Goal: Navigation & Orientation: Find specific page/section

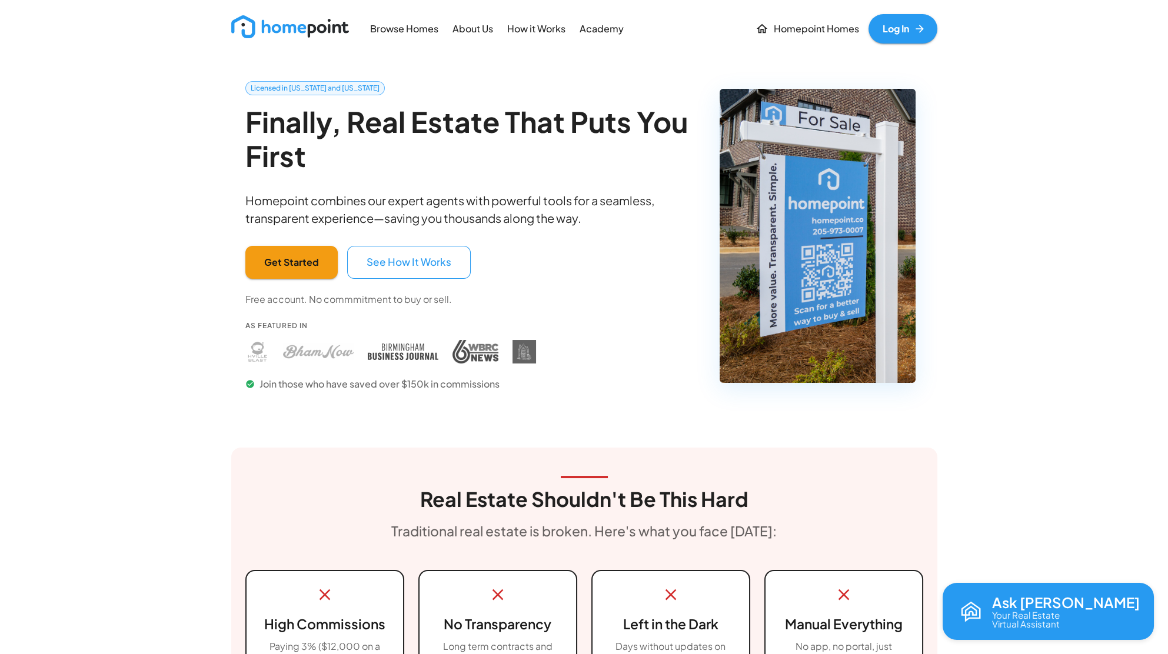
click at [892, 36] on link "Log In" at bounding box center [902, 28] width 69 height 29
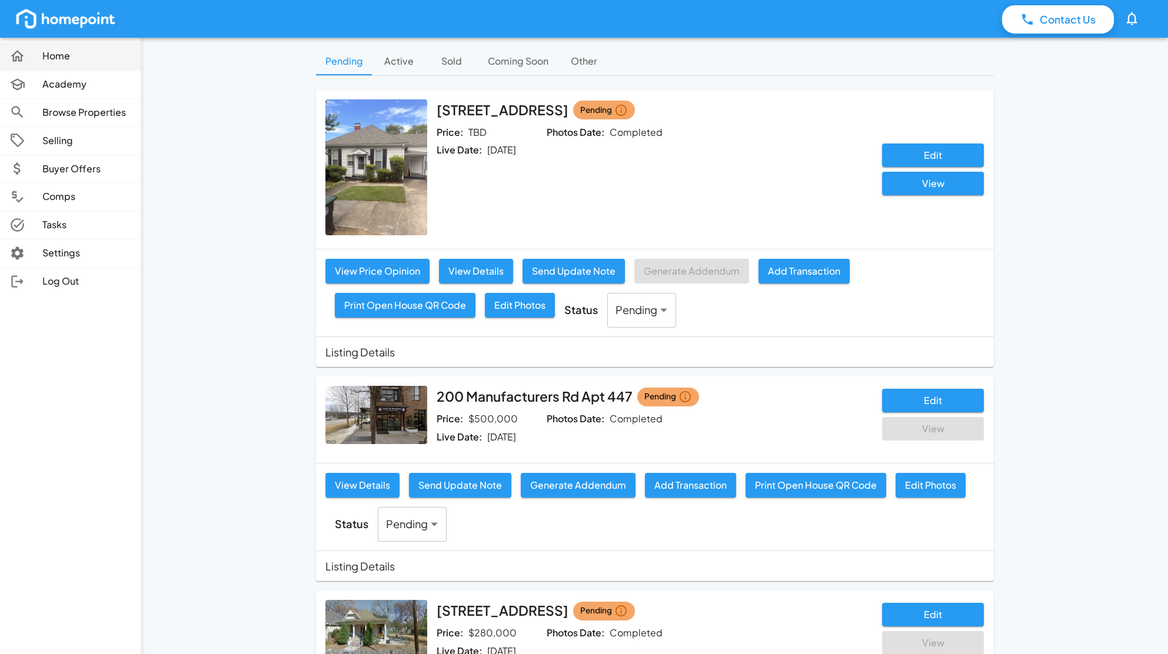
click at [69, 65] on link "Home" at bounding box center [70, 56] width 141 height 28
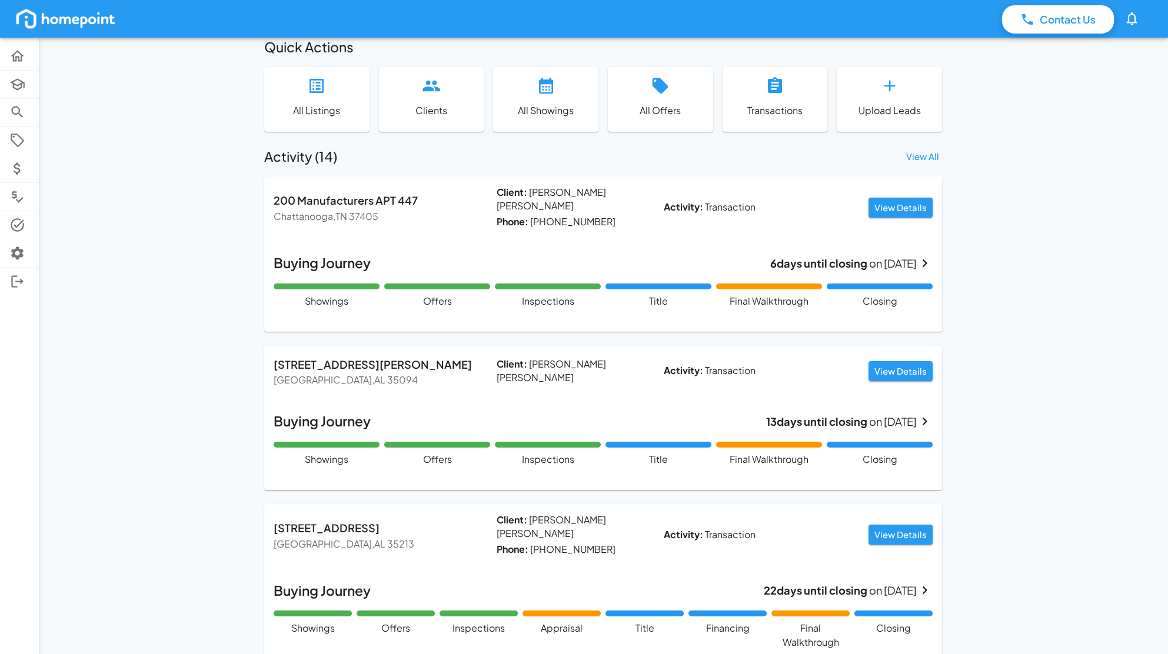
scroll to position [408, 0]
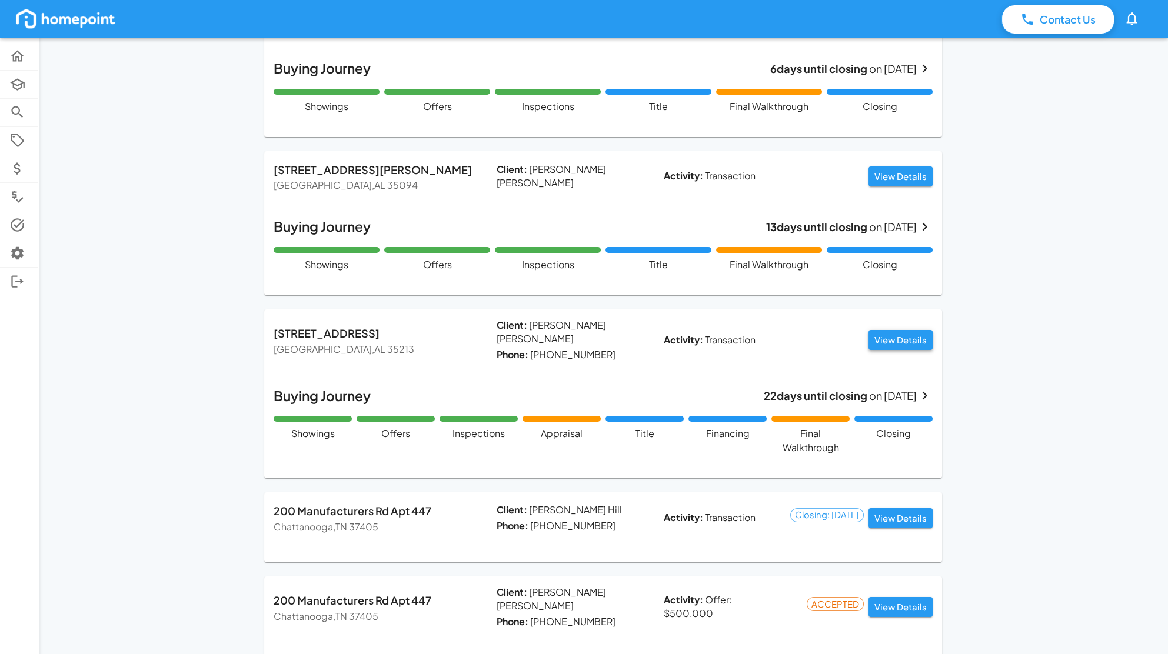
click at [918, 330] on button "View Details" at bounding box center [900, 340] width 64 height 20
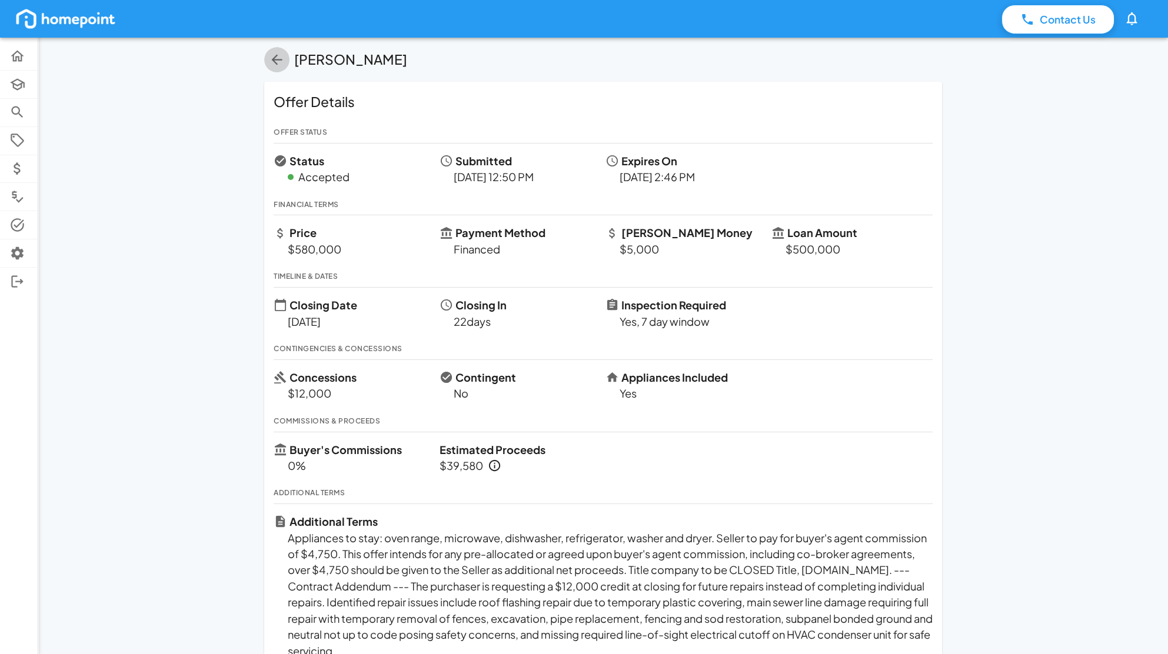
click at [281, 64] on icon "button" at bounding box center [277, 60] width 16 height 16
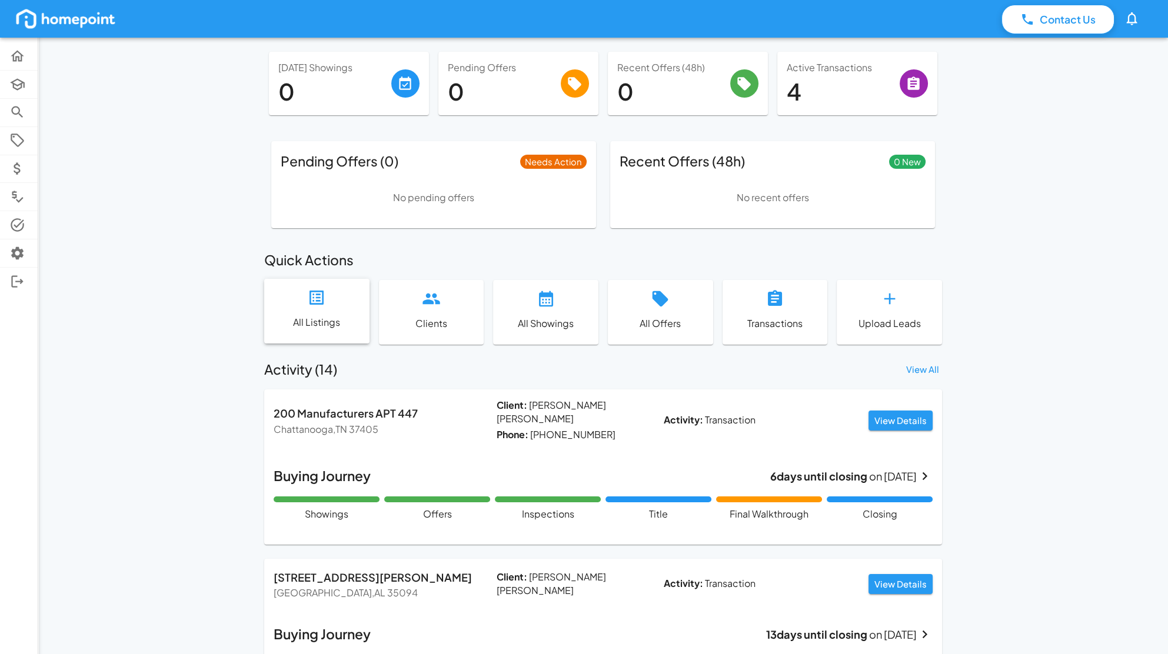
click at [338, 311] on div "All Listings" at bounding box center [316, 311] width 105 height 64
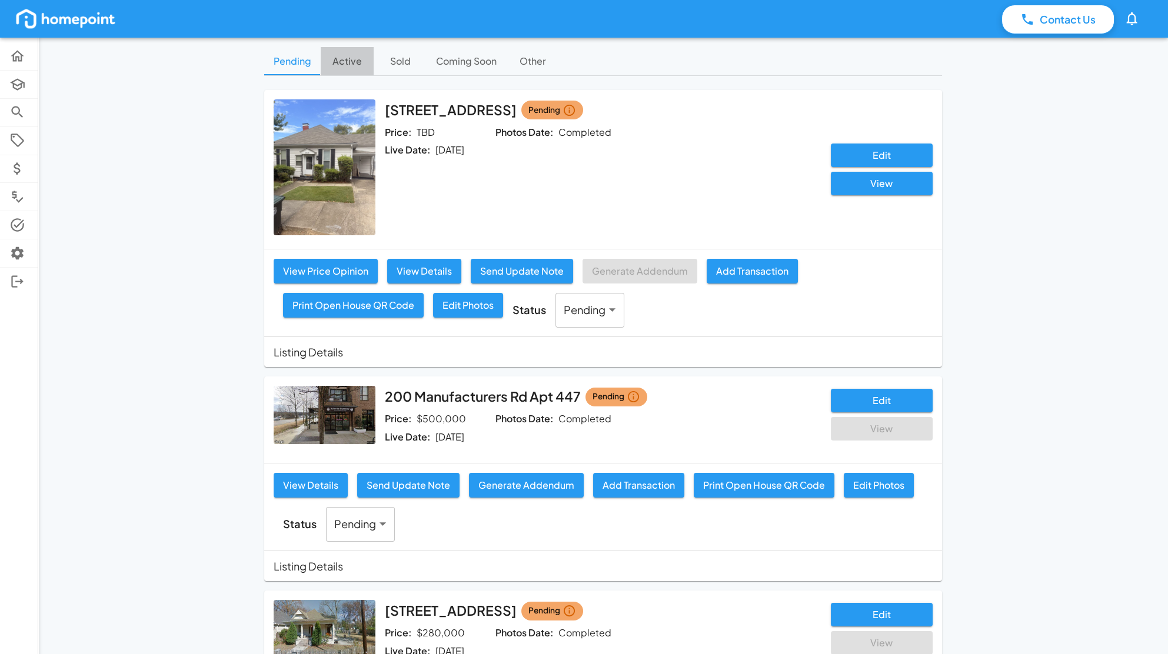
click at [362, 56] on button "Active" at bounding box center [347, 61] width 53 height 28
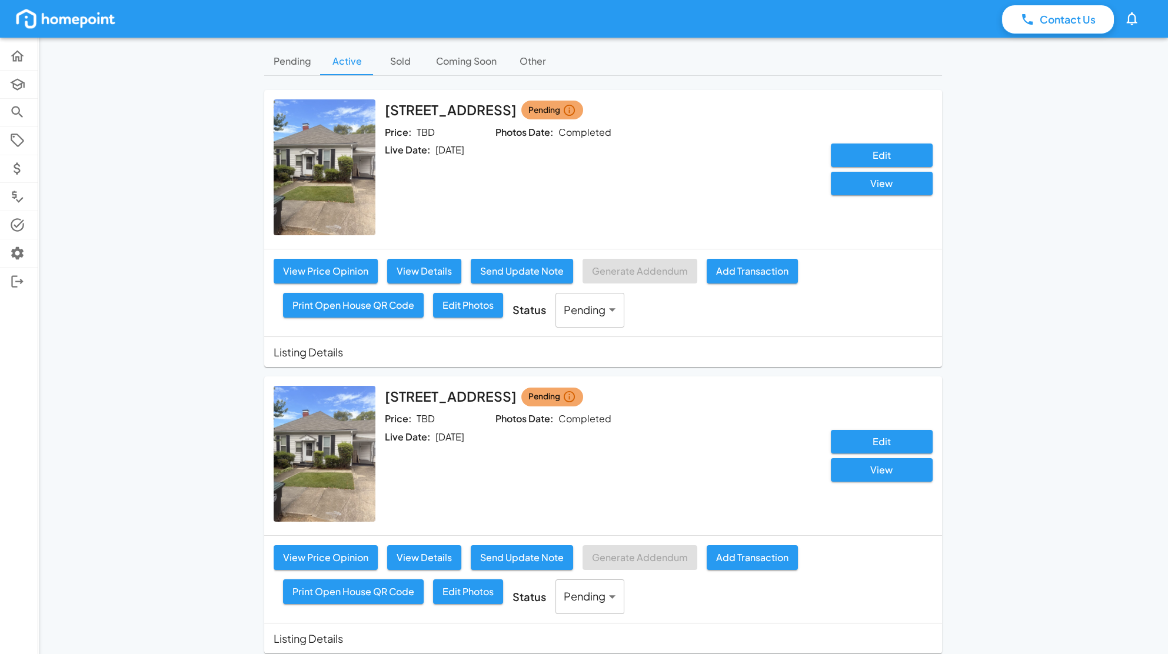
click at [295, 69] on button "Pending" at bounding box center [292, 61] width 56 height 28
